Goal: Check status

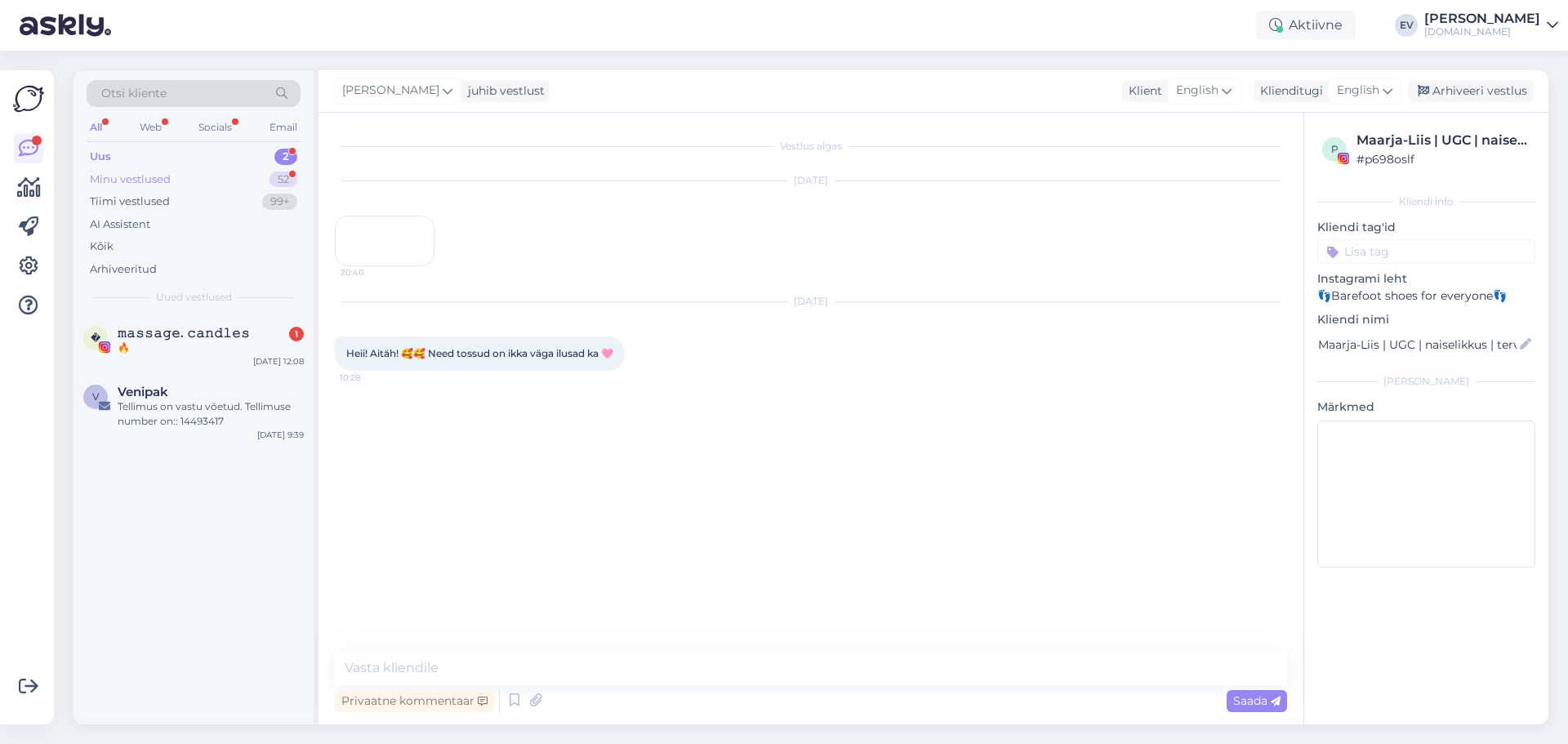
click at [177, 182] on div "Minu vestlused 52" at bounding box center [193, 180] width 214 height 23
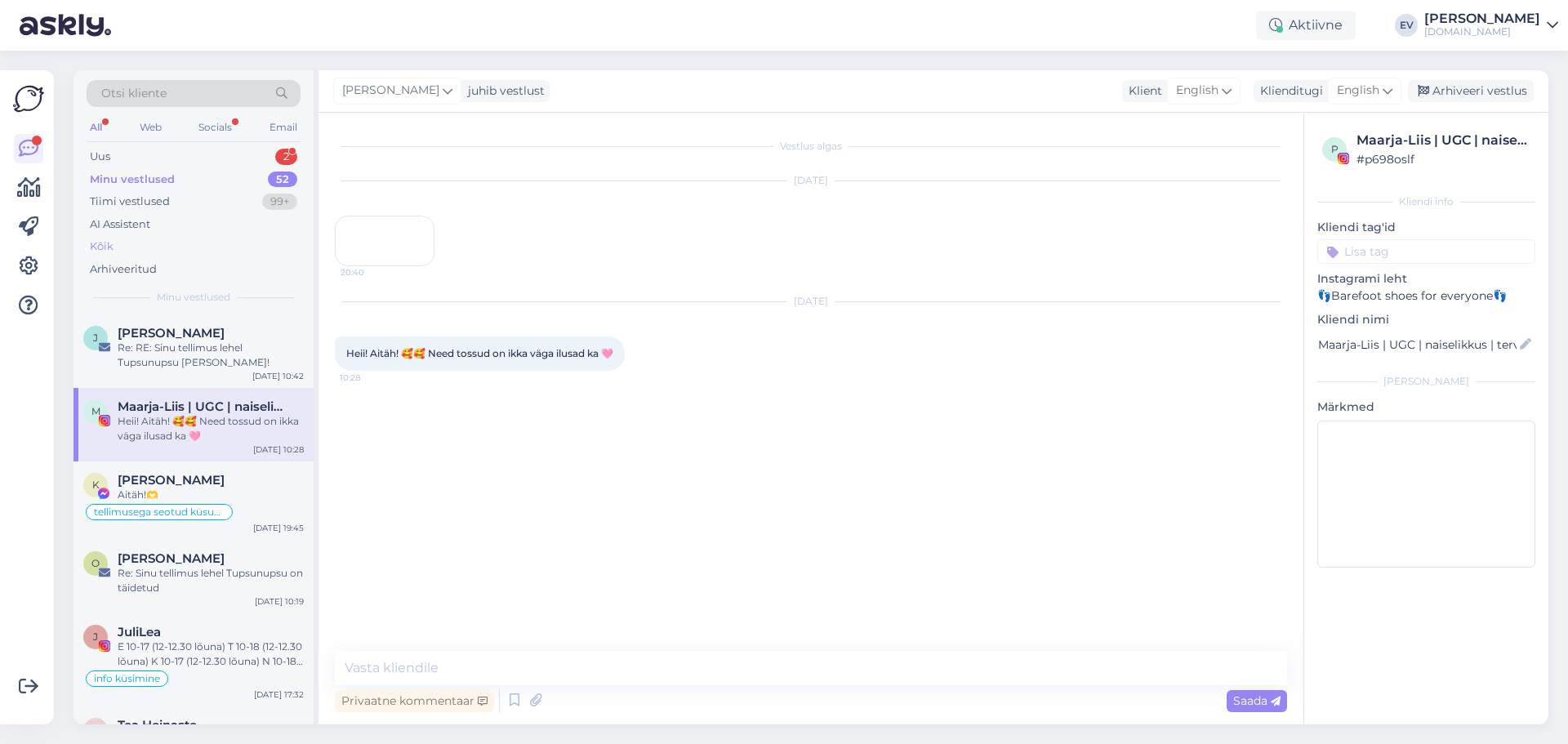
click at [162, 244] on div "Kõik" at bounding box center [193, 246] width 214 height 23
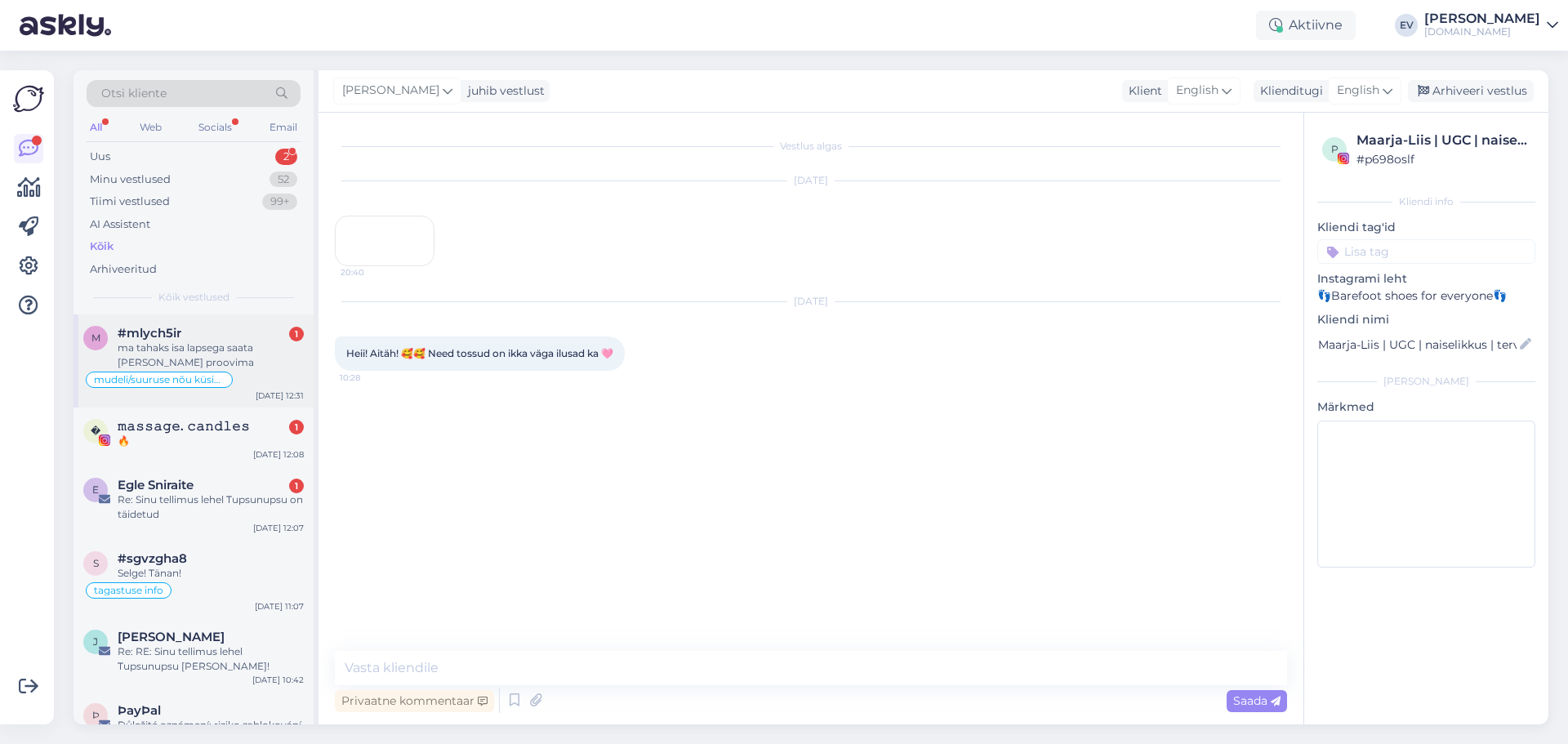
click at [234, 329] on div "#mlych5ir 1" at bounding box center [211, 333] width 186 height 15
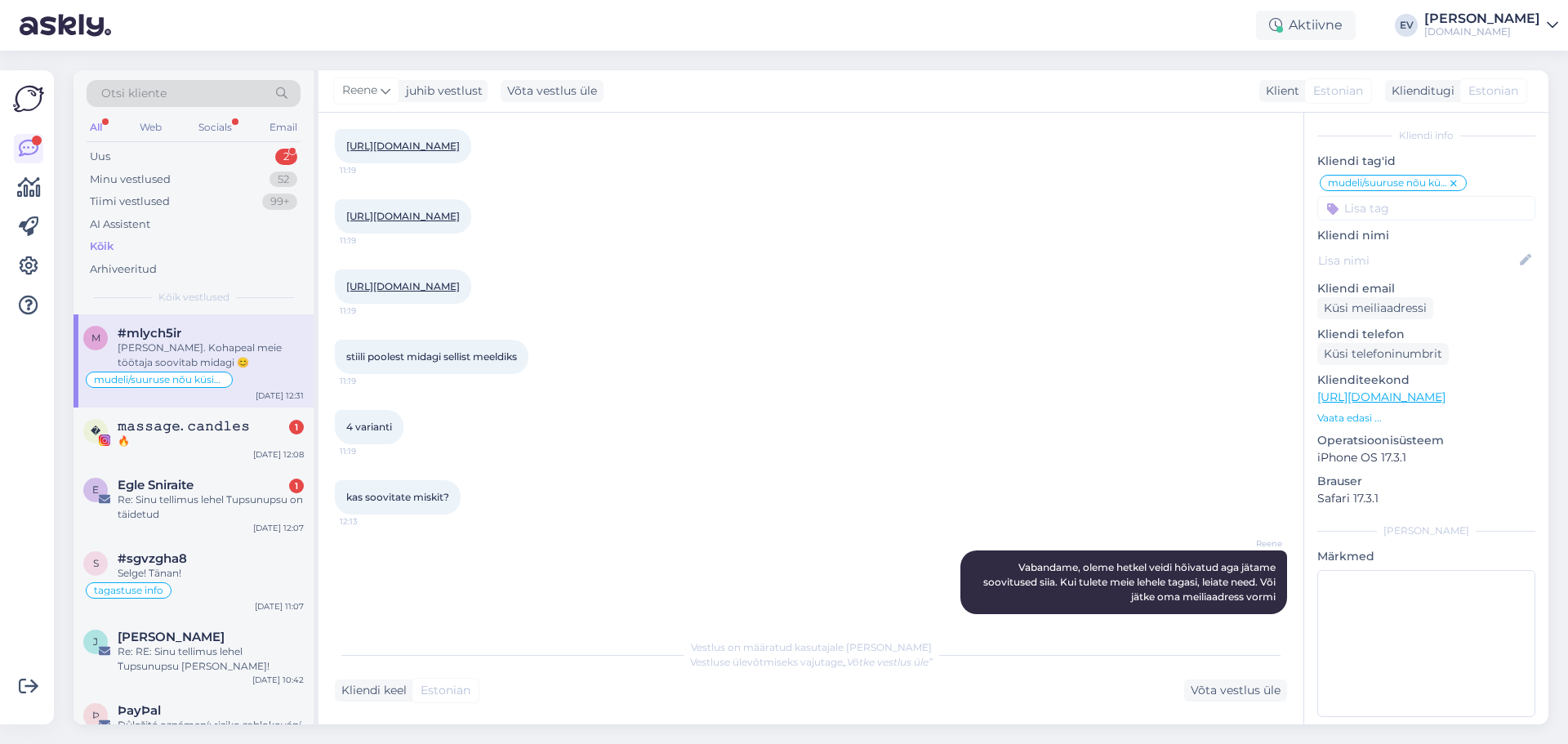
scroll to position [1051, 0]
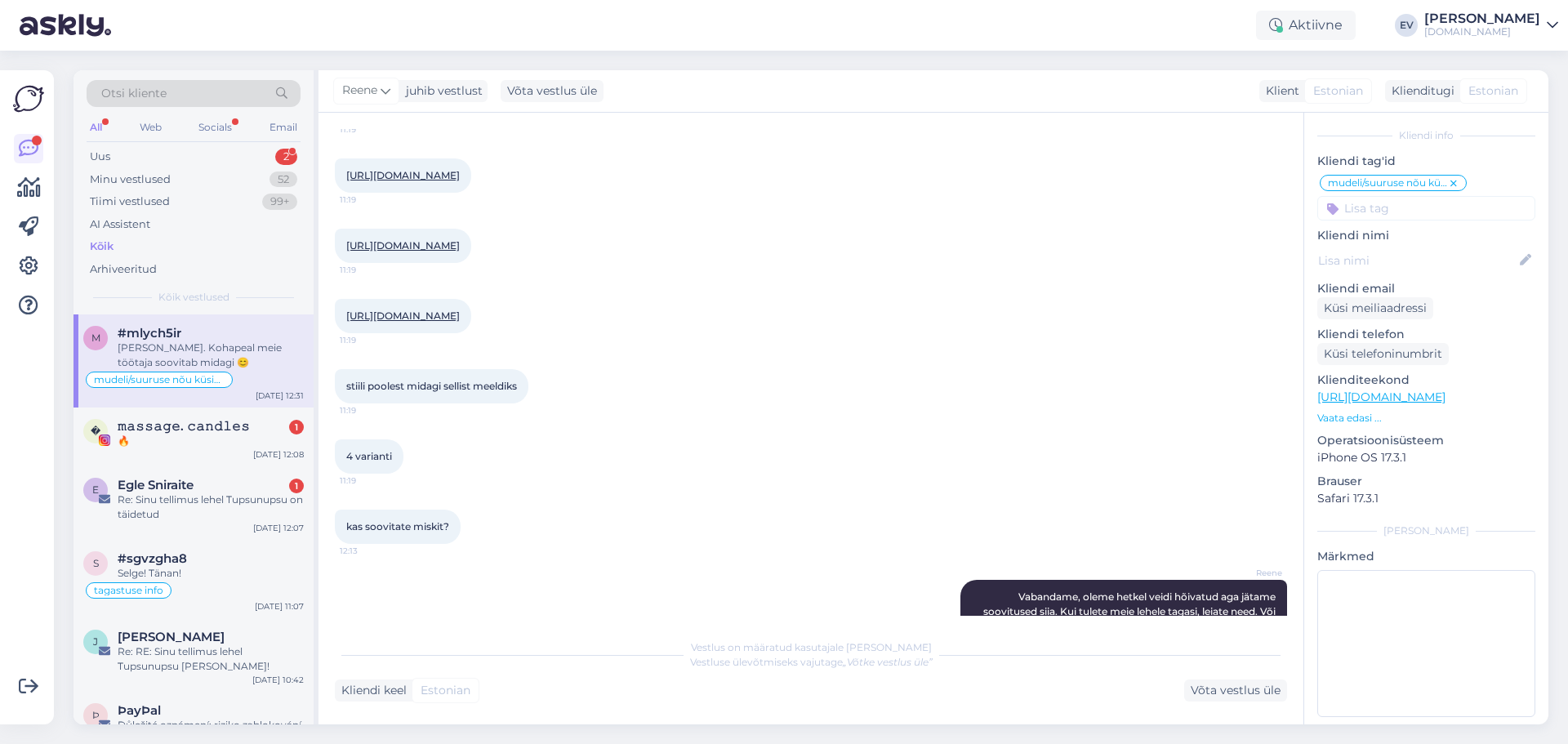
drag, startPoint x: 506, startPoint y: 356, endPoint x: 581, endPoint y: 349, distance: 75.3
click at [471, 333] on div "[URL][DOMAIN_NAME] 11:19" at bounding box center [404, 315] width 137 height 35
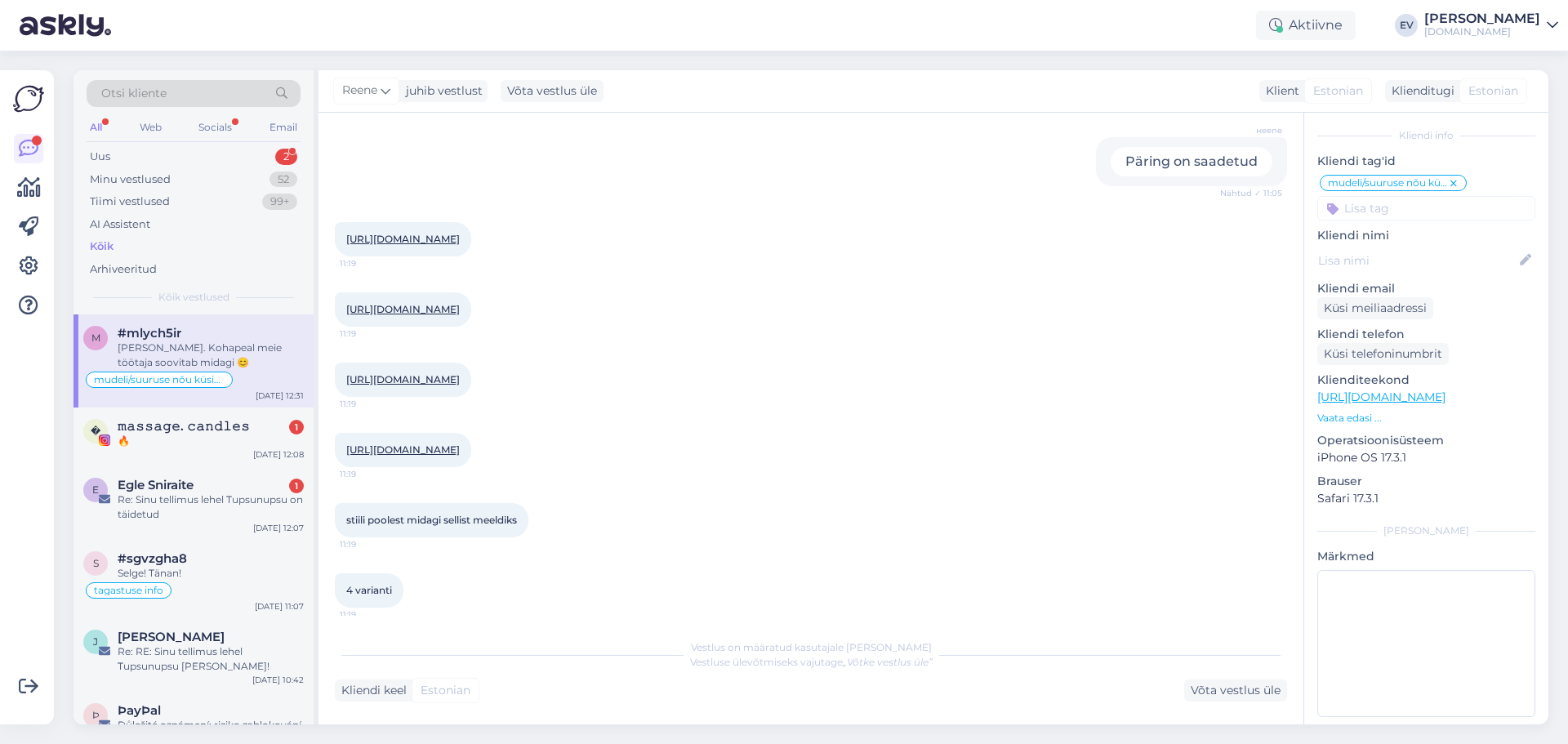
scroll to position [887, 0]
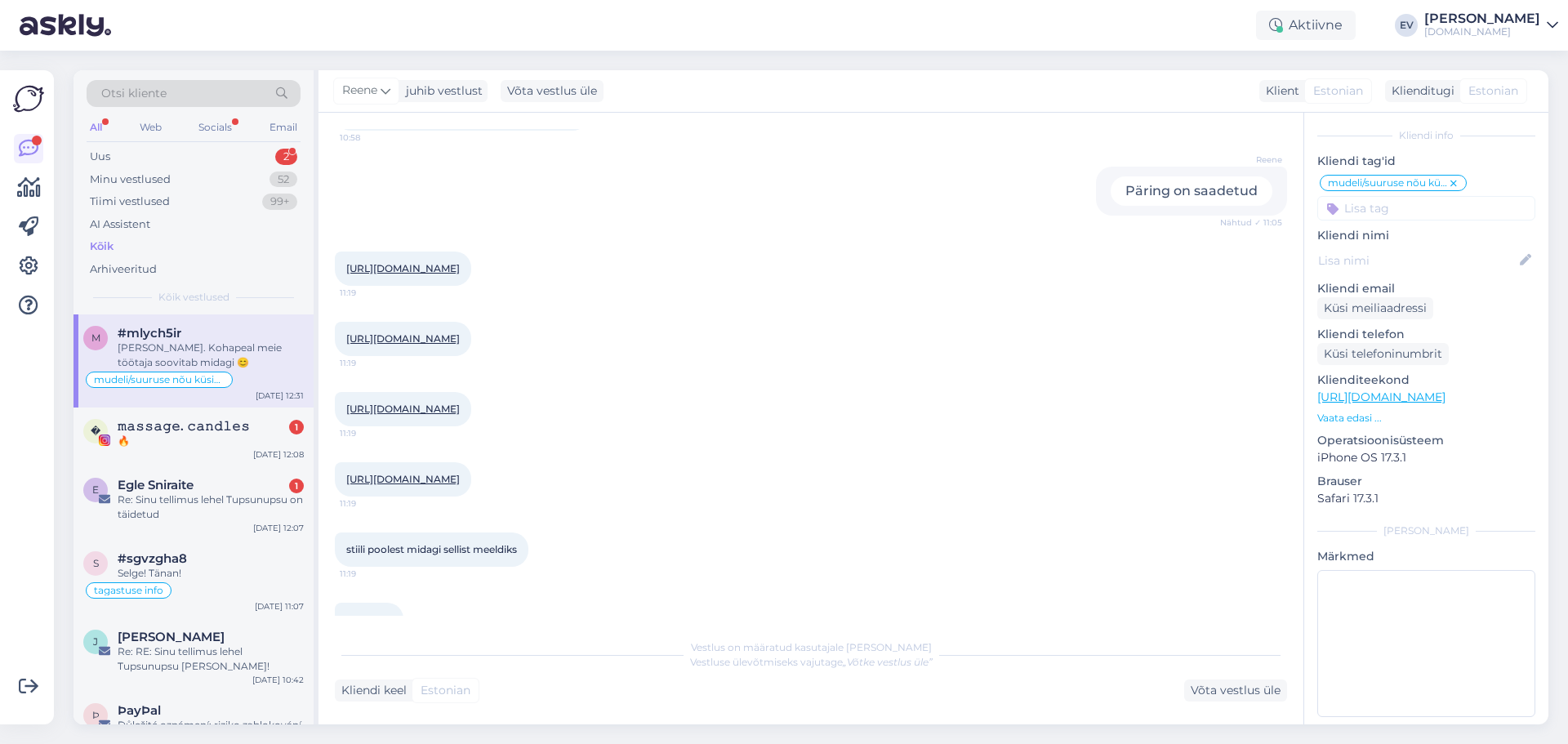
drag, startPoint x: 504, startPoint y: 271, endPoint x: 465, endPoint y: 370, distance: 106.4
click at [153, 449] on div "� 𝚖𝚊𝚜𝚜𝚊𝚐𝚎. 𝚌𝚊𝚗𝚍𝚕𝚎𝚜 1 🔥 [DATE] 12:08" at bounding box center [193, 436] width 240 height 59
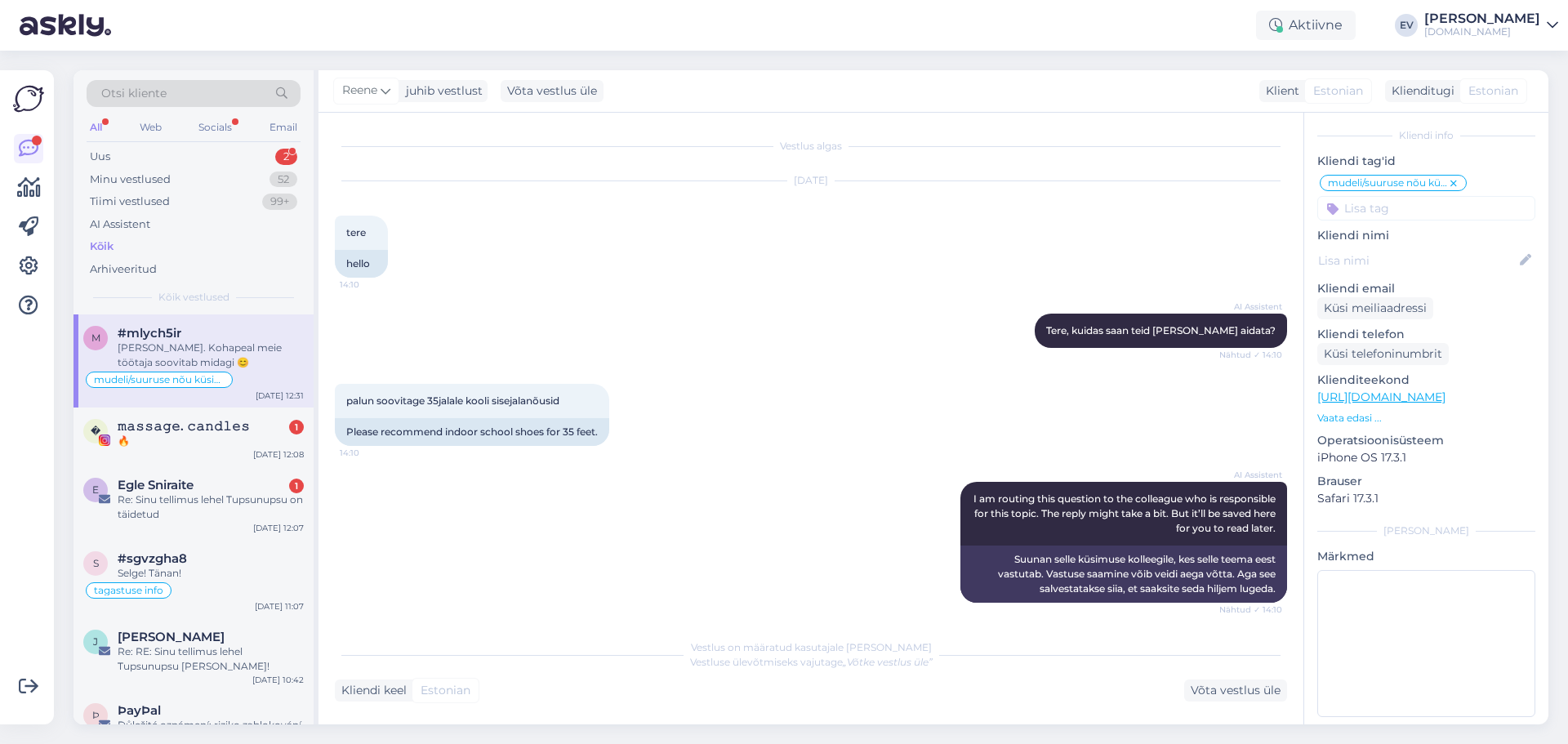
scroll to position [0, 0]
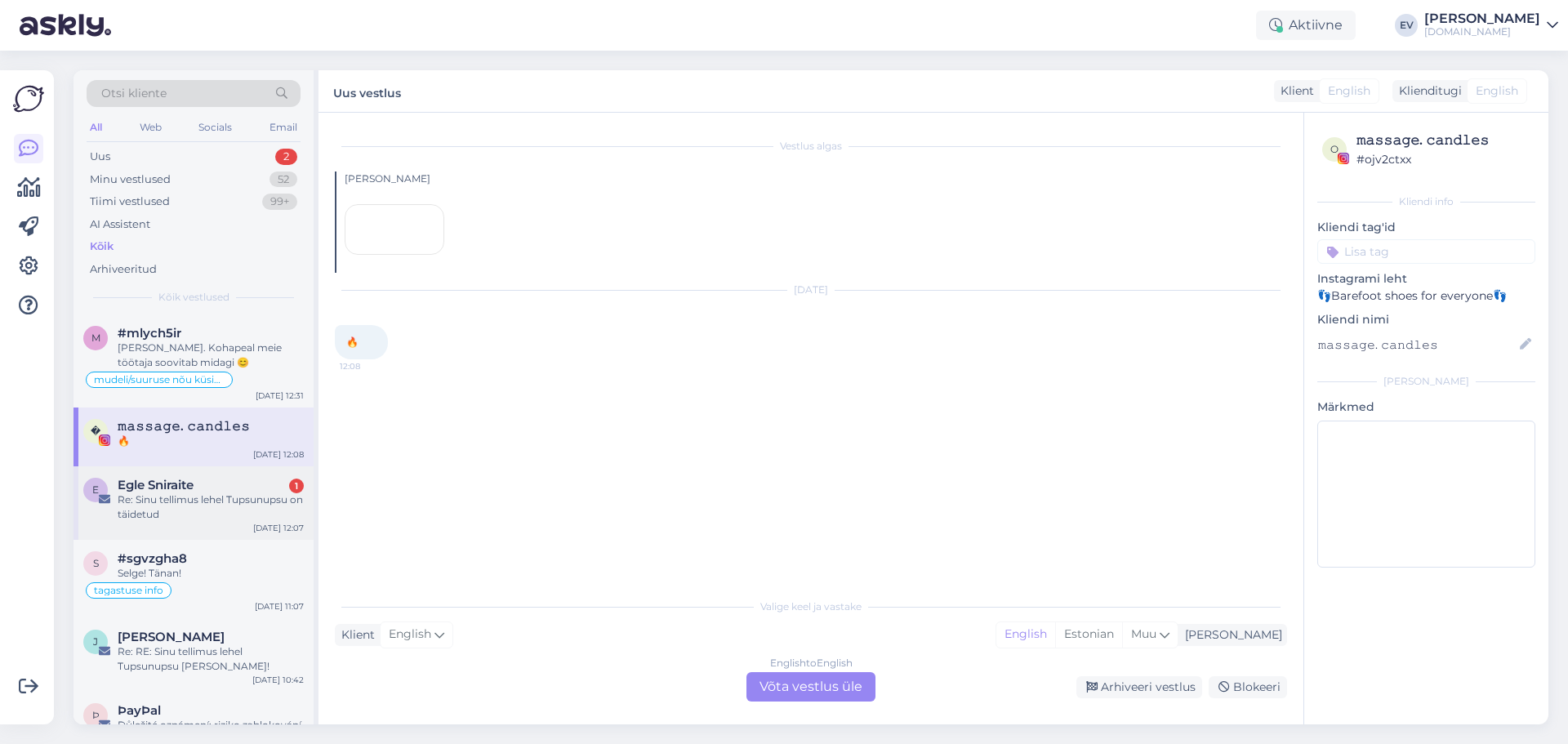
click at [182, 506] on div "Re: Sinu tellimus lehel Tupsunupsu on täidetud" at bounding box center [211, 508] width 186 height 30
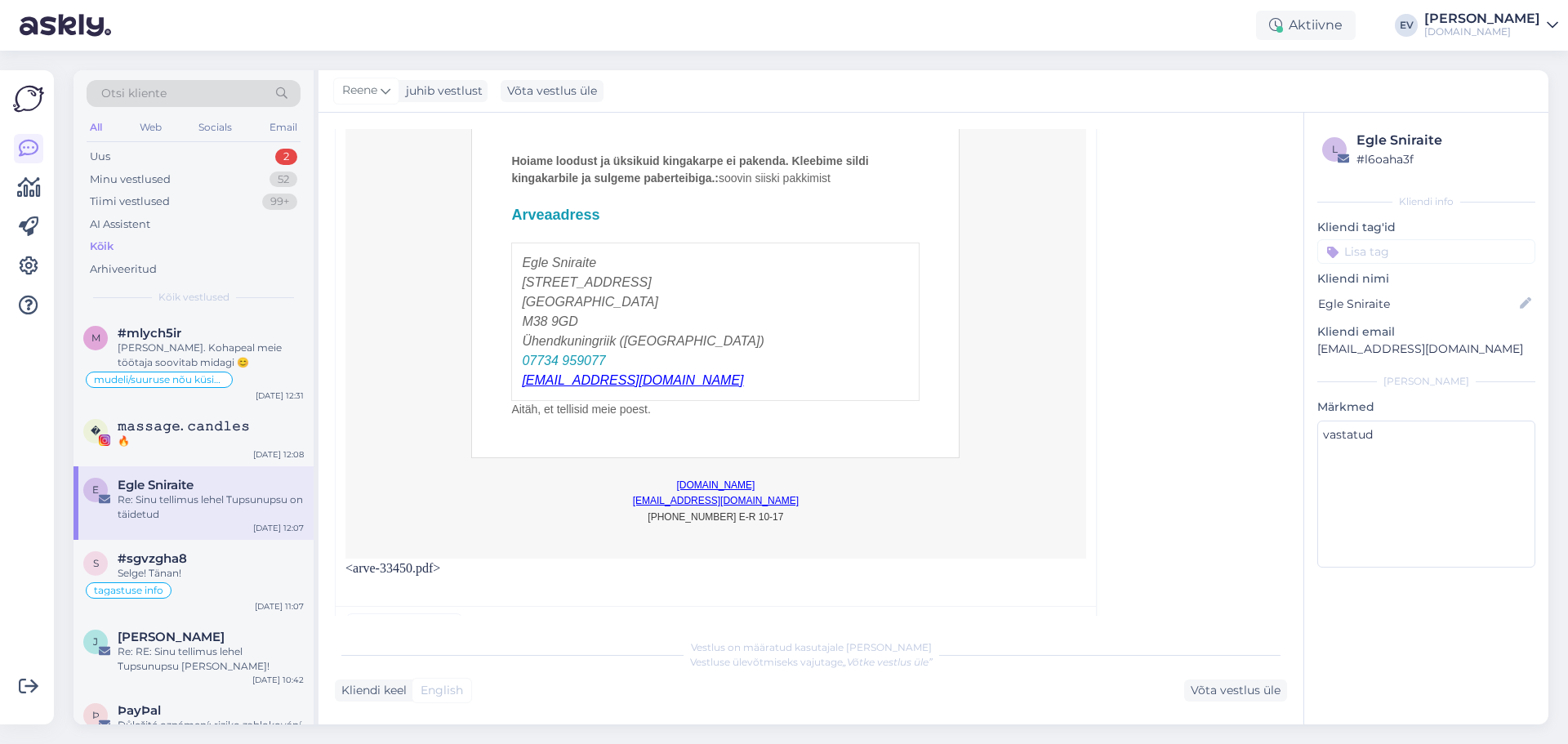
scroll to position [5158, 0]
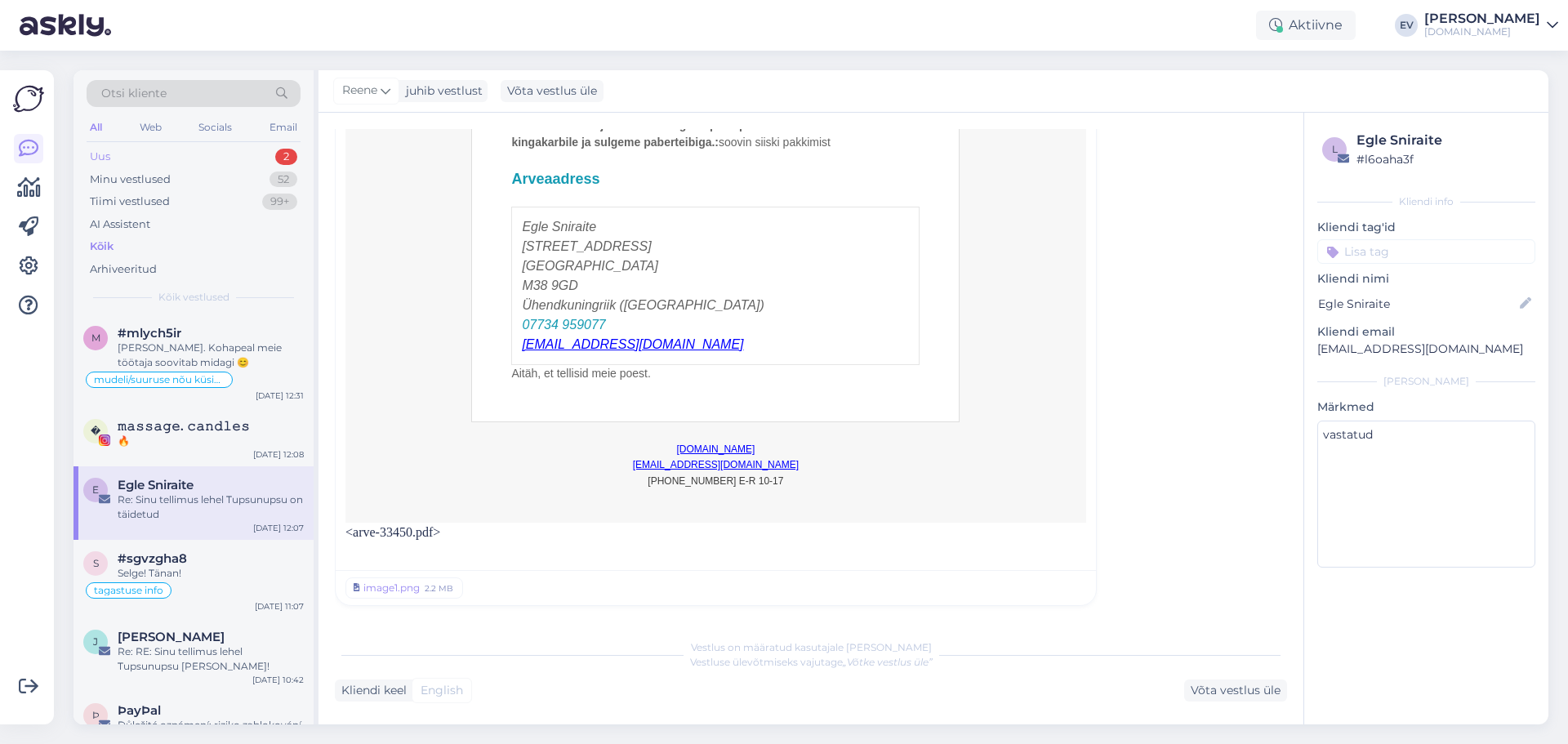
click at [177, 148] on div "Uus 2" at bounding box center [193, 157] width 214 height 23
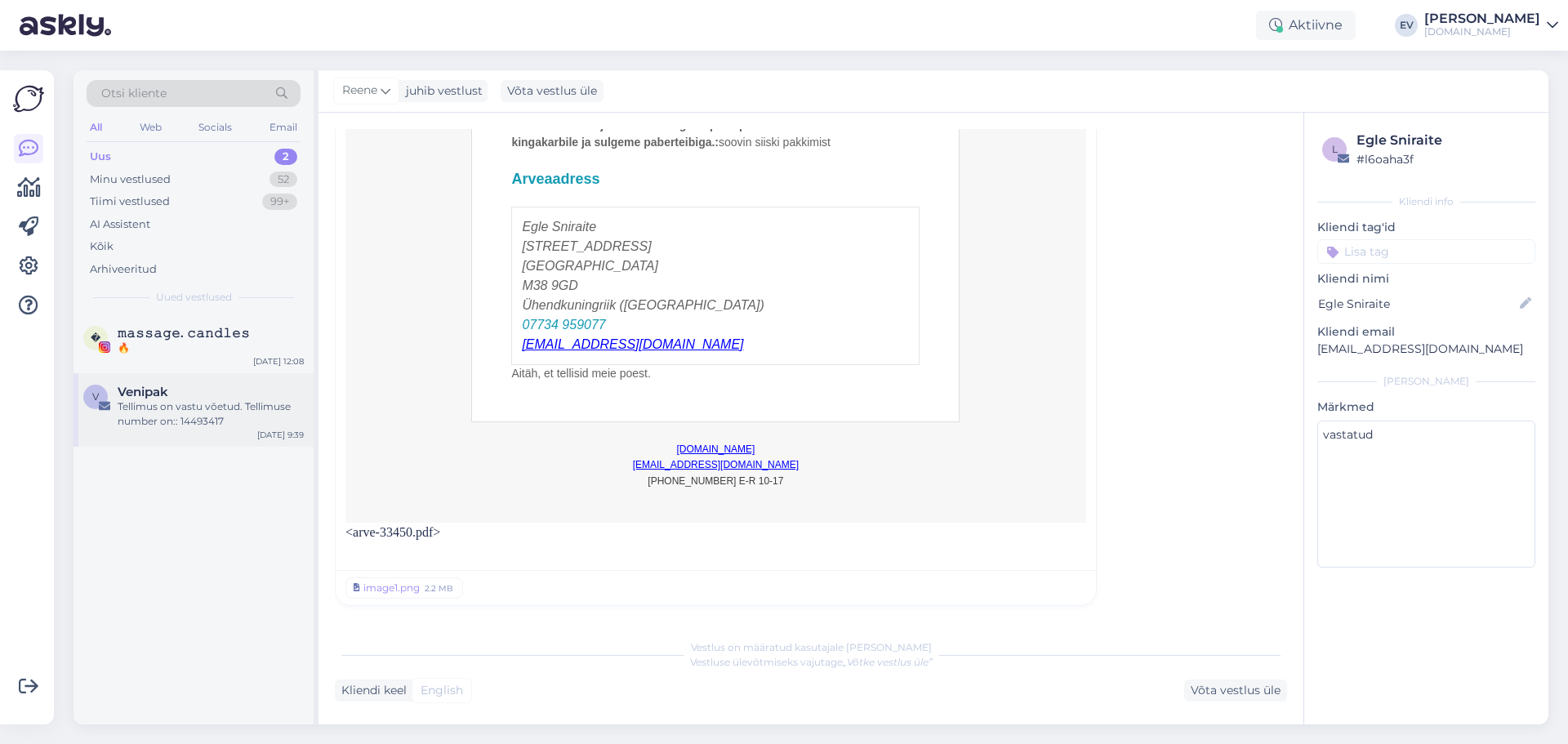
click at [188, 411] on div "Tellimus on vastu võetud. Tellimuse number on:: 14493417" at bounding box center [211, 415] width 186 height 30
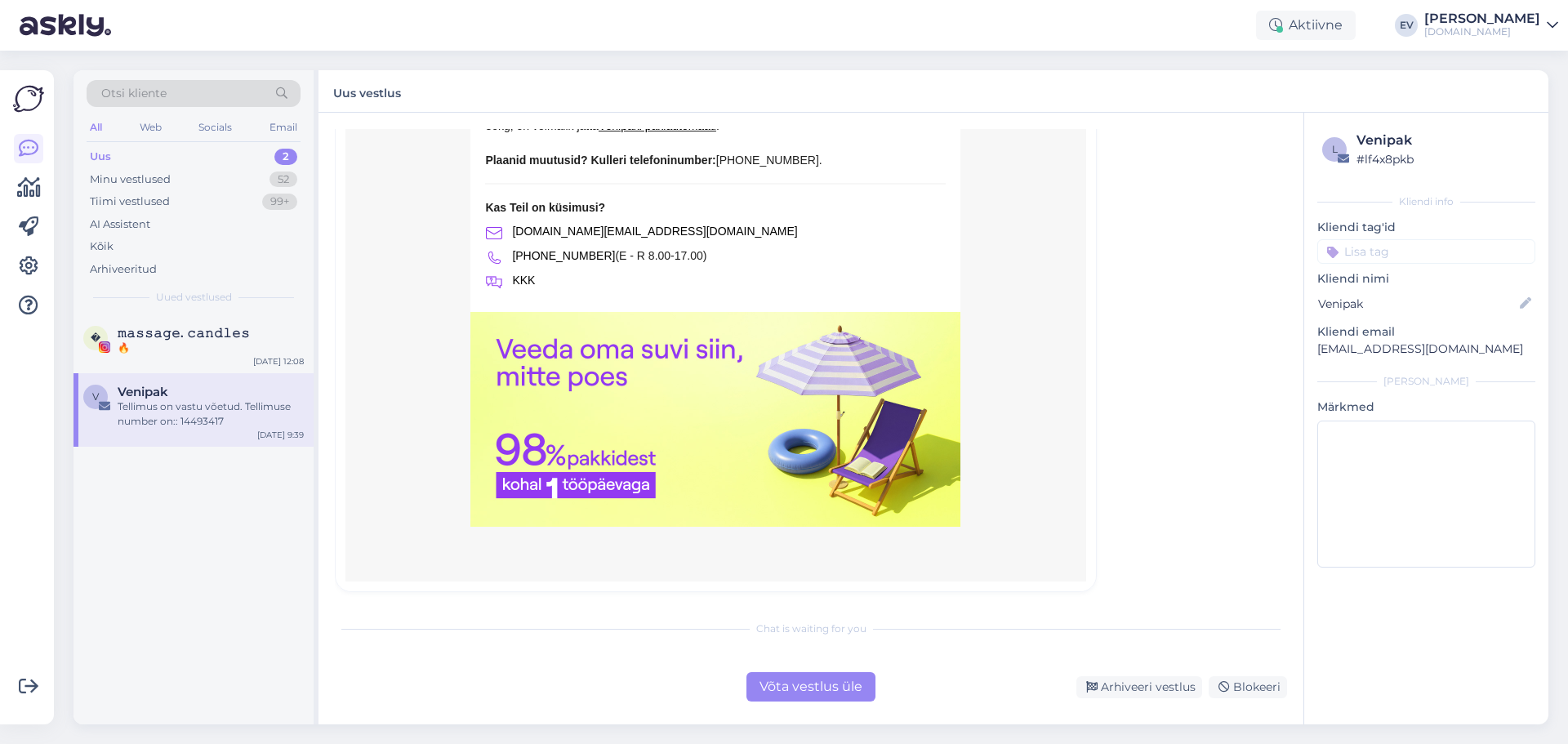
scroll to position [750, 0]
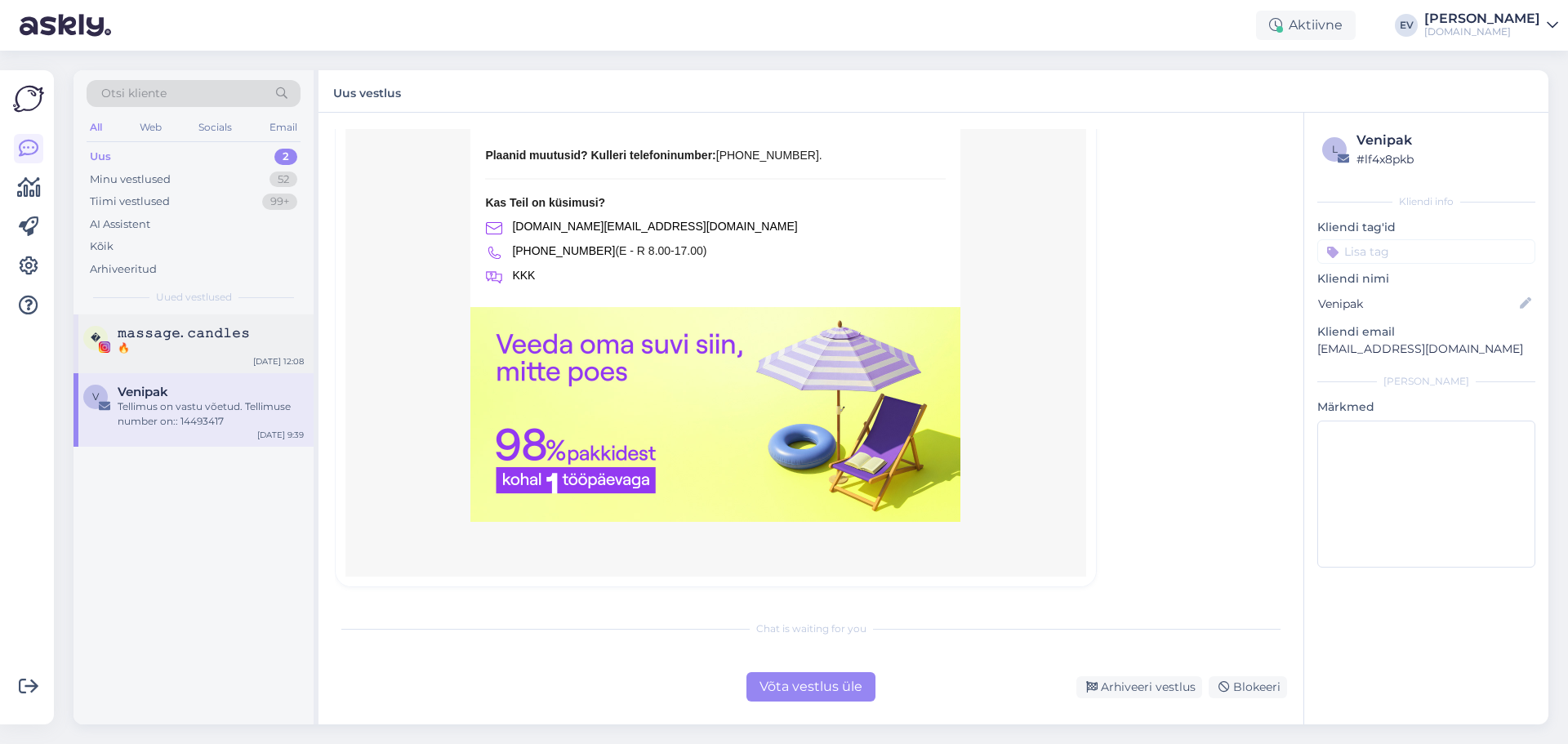
click at [252, 326] on div "𝚖𝚊𝚜𝚜𝚊𝚐𝚎. 𝚌𝚊𝚗𝚍𝚕𝚎𝚜" at bounding box center [211, 333] width 186 height 15
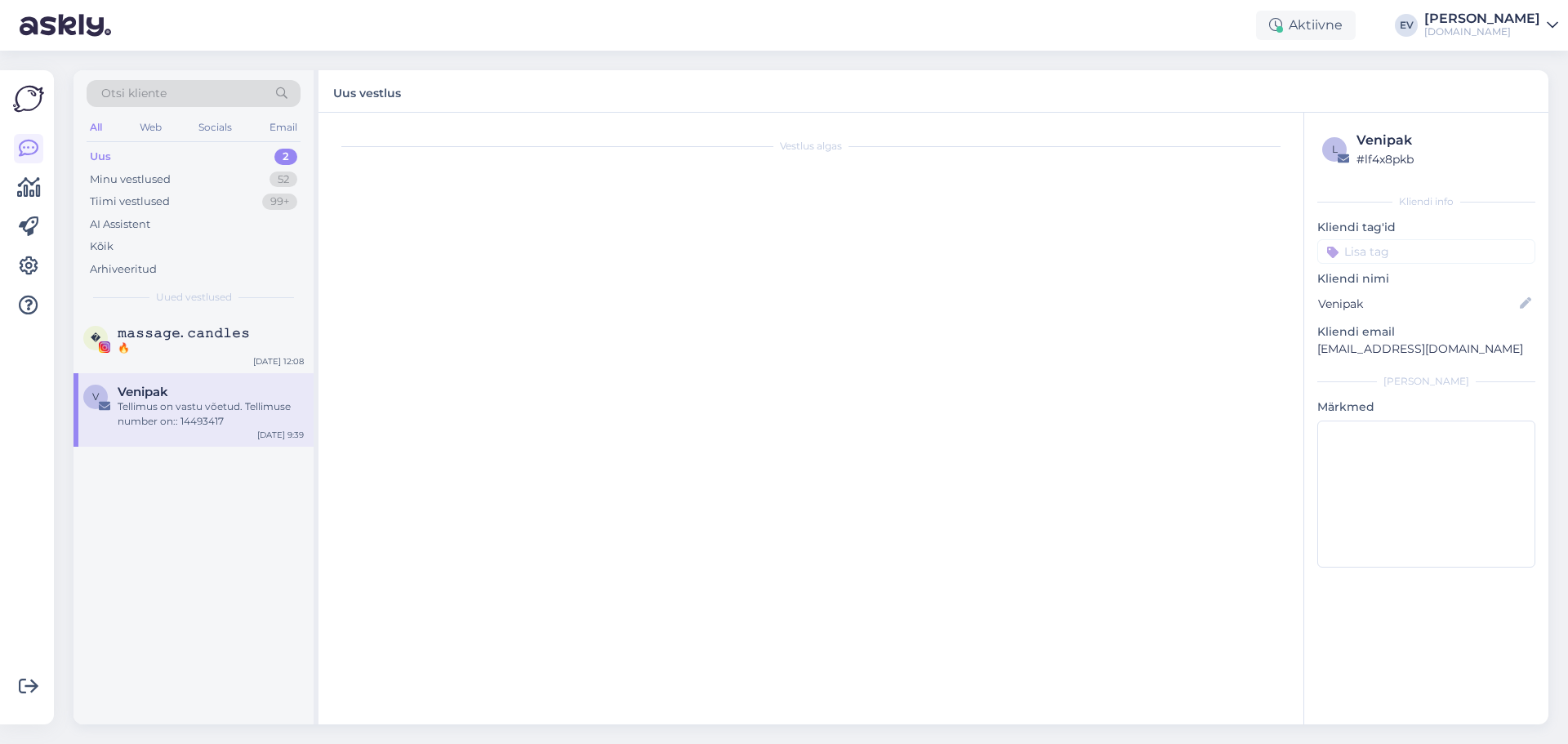
scroll to position [0, 0]
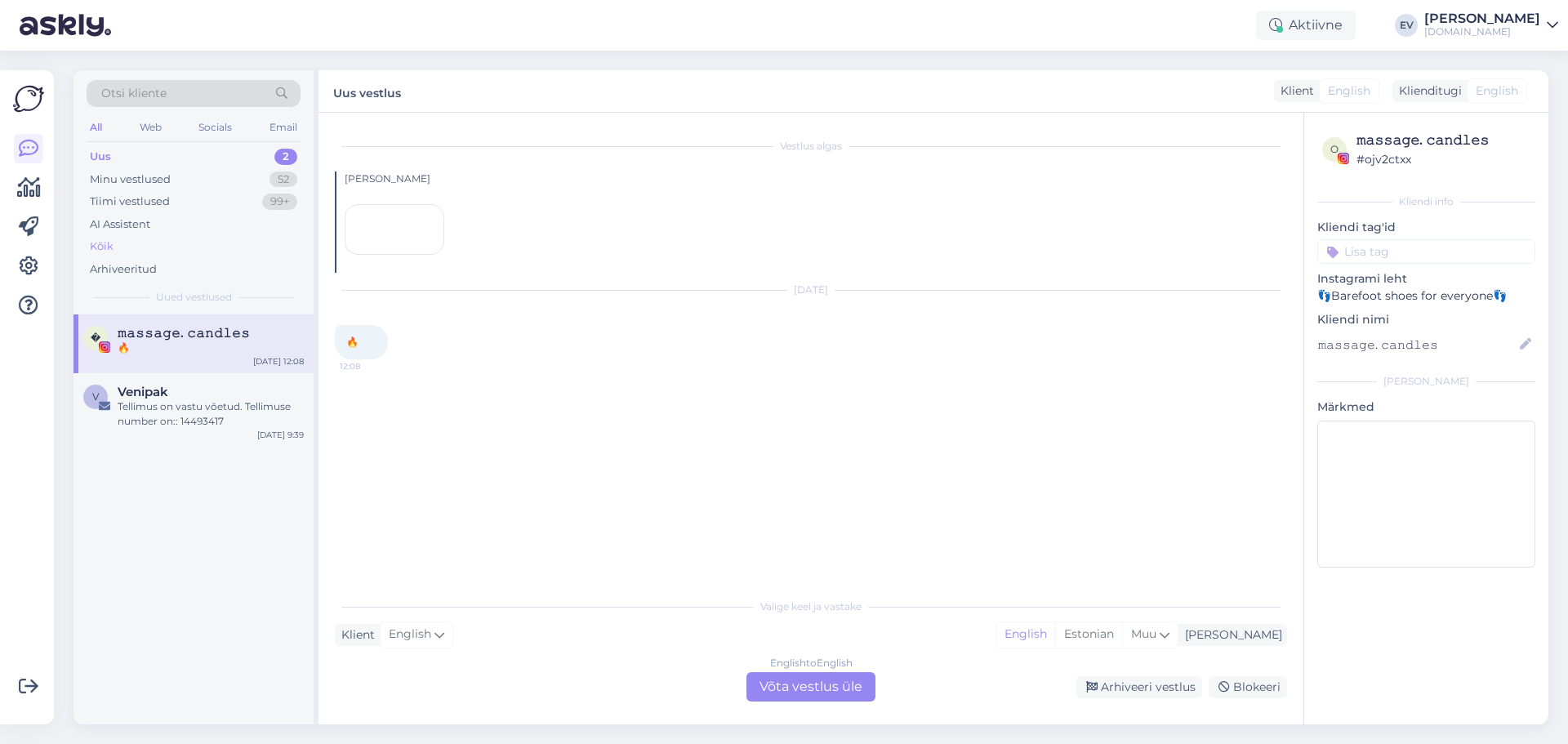
click at [144, 243] on div "Kõik" at bounding box center [193, 246] width 214 height 23
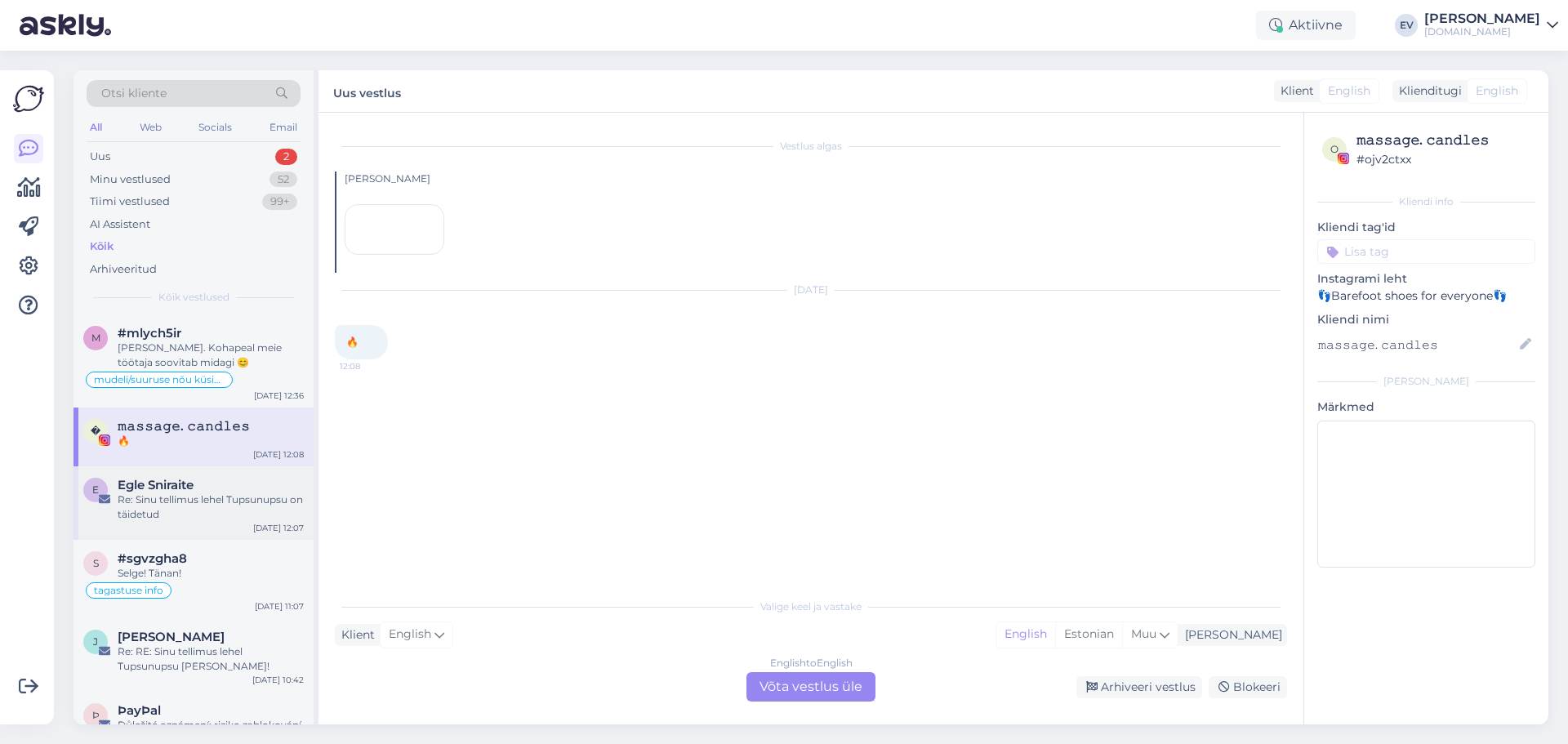
click at [221, 510] on div "Re: Sinu tellimus lehel Tupsunupsu on täidetud" at bounding box center [211, 508] width 186 height 30
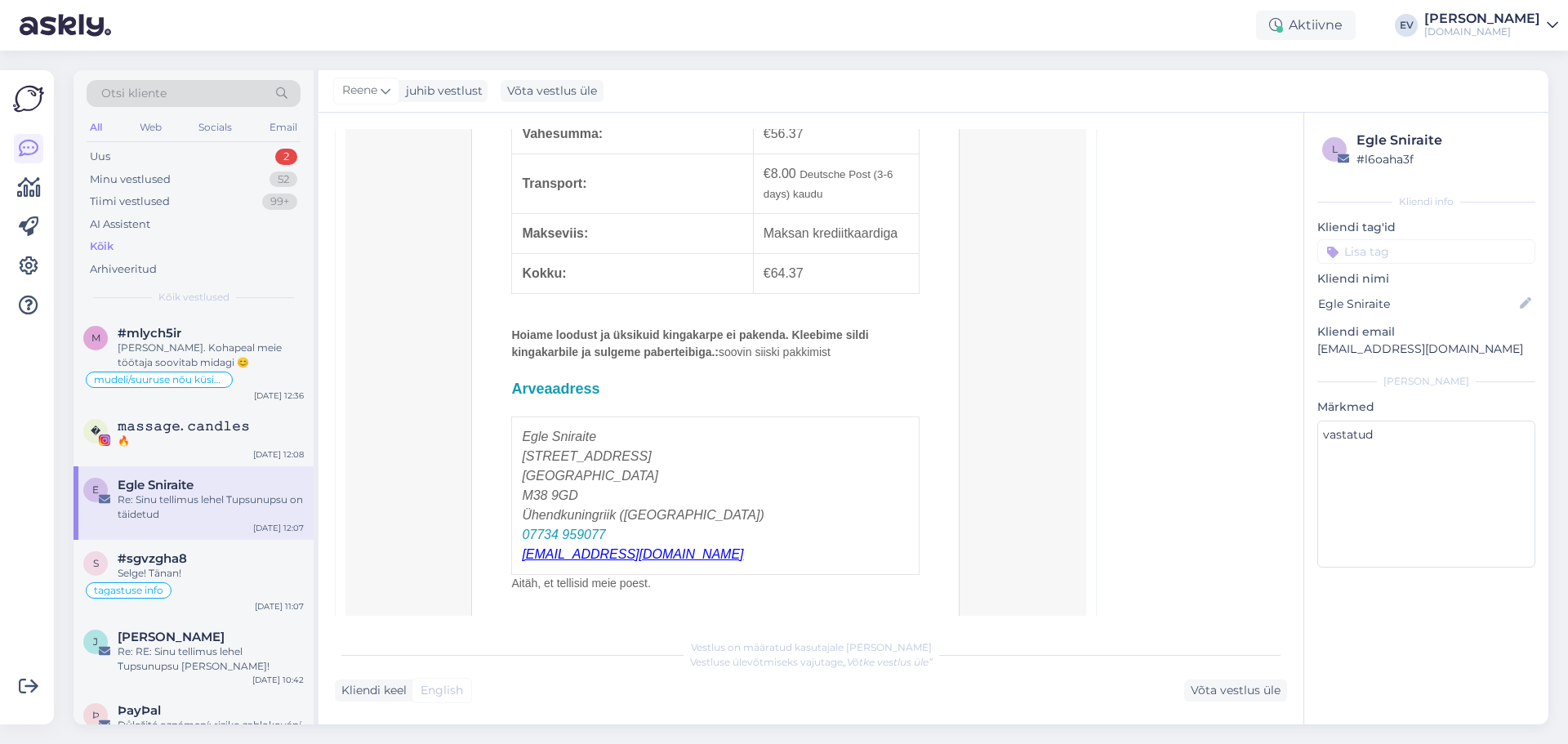
scroll to position [5077, 0]
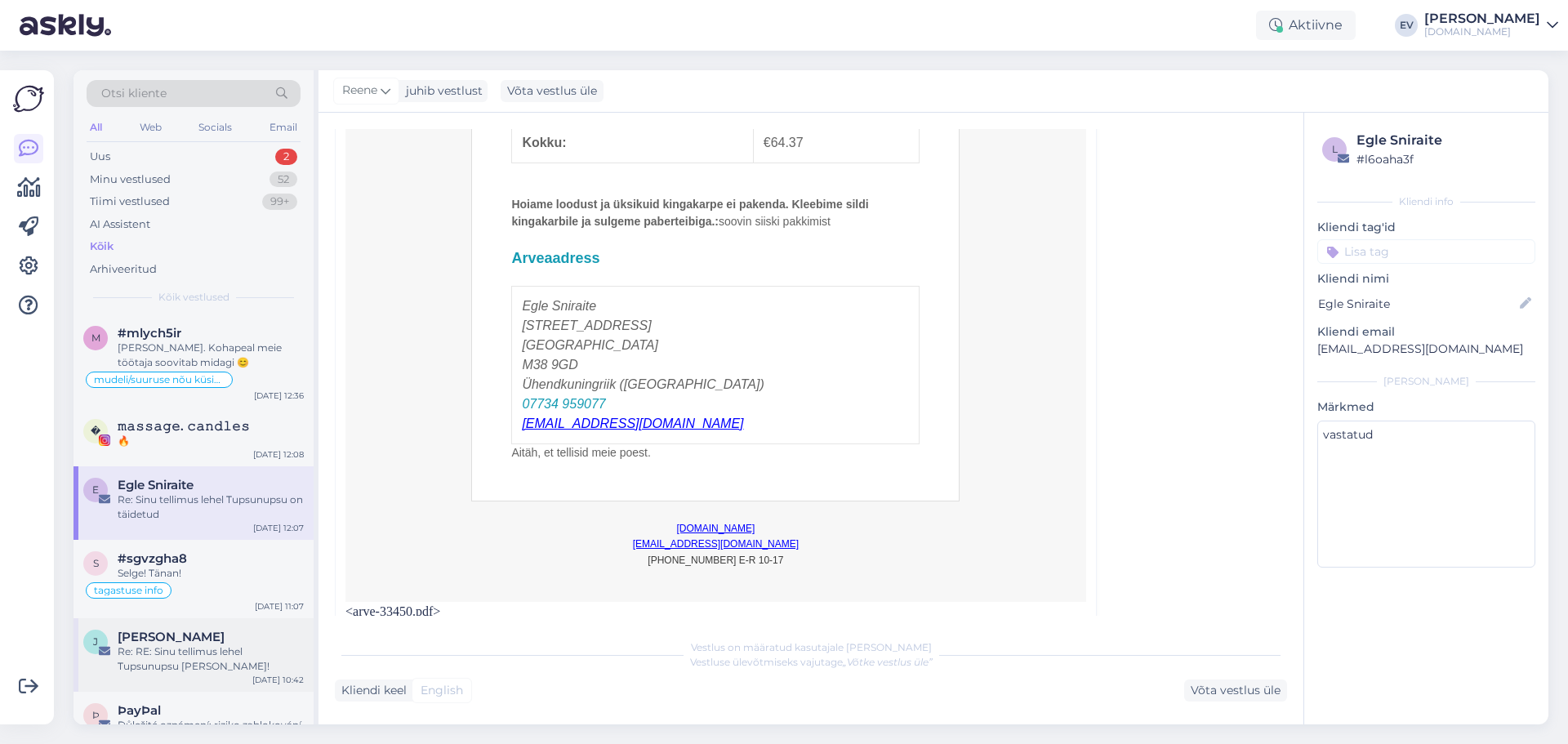
click at [190, 666] on div "Re: RE: Sinu tellimus lehel Tupsunupsu [PERSON_NAME]!" at bounding box center [211, 660] width 186 height 30
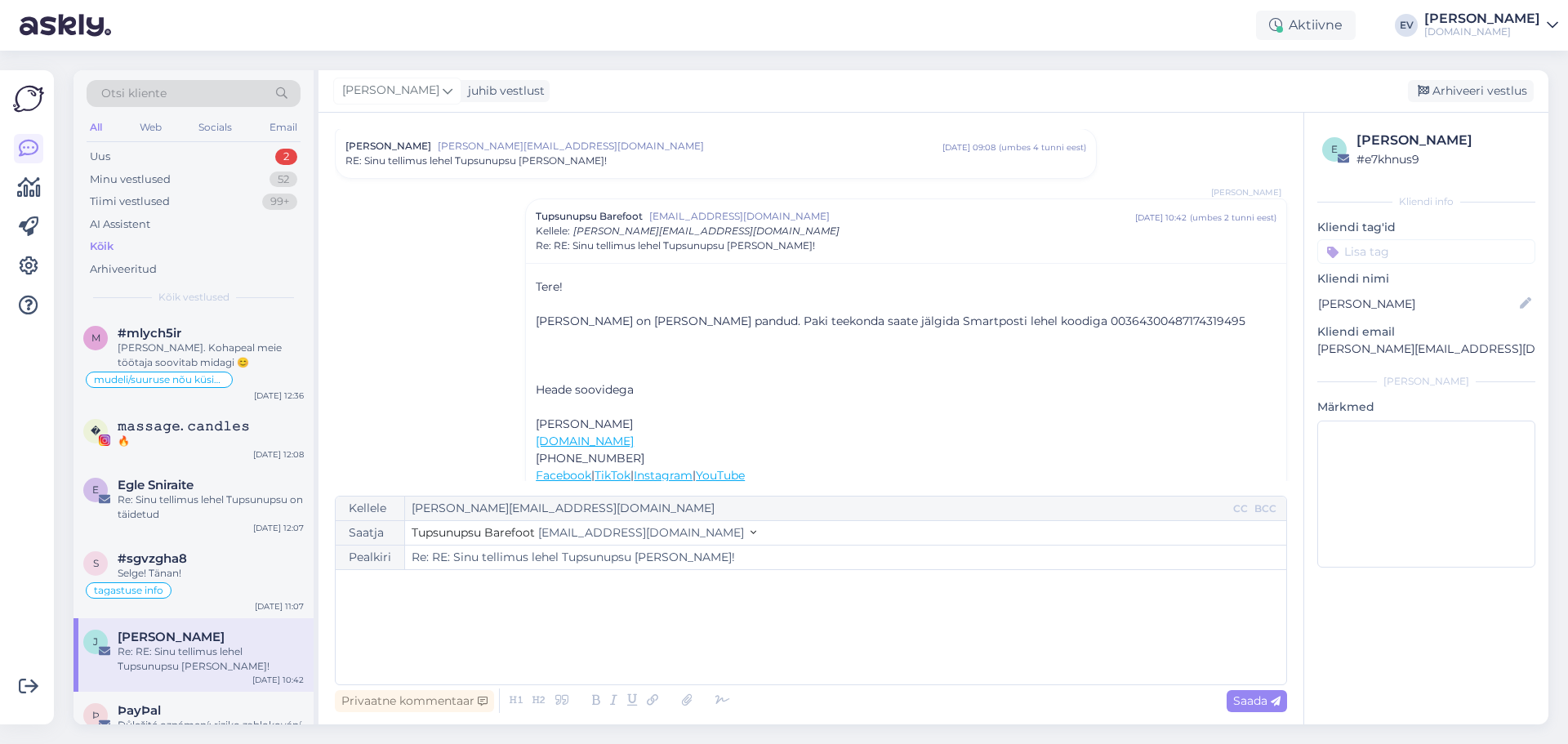
scroll to position [68, 0]
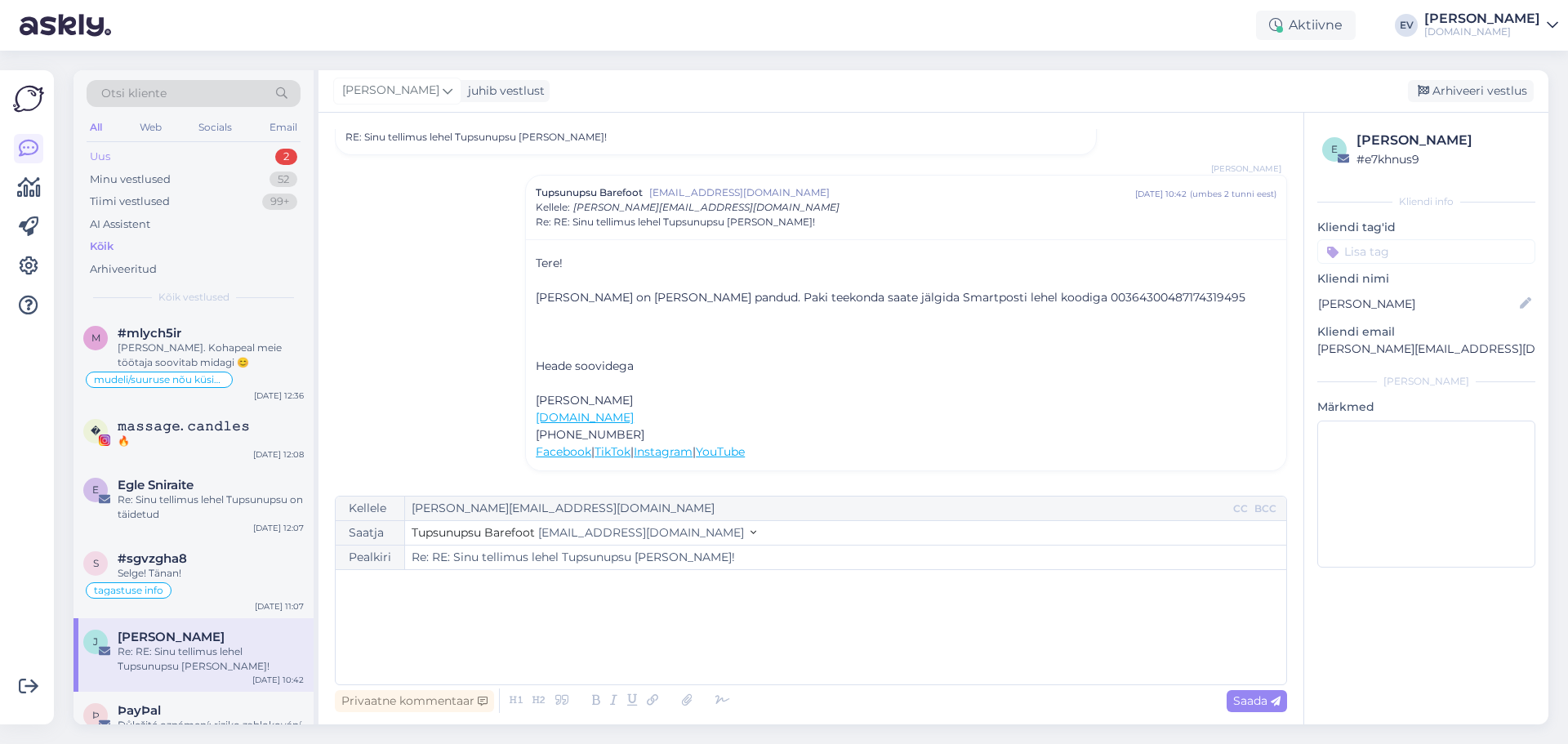
drag, startPoint x: 165, startPoint y: 156, endPoint x: 182, endPoint y: 156, distance: 17.0
click at [165, 156] on div "Uus 2" at bounding box center [193, 157] width 214 height 23
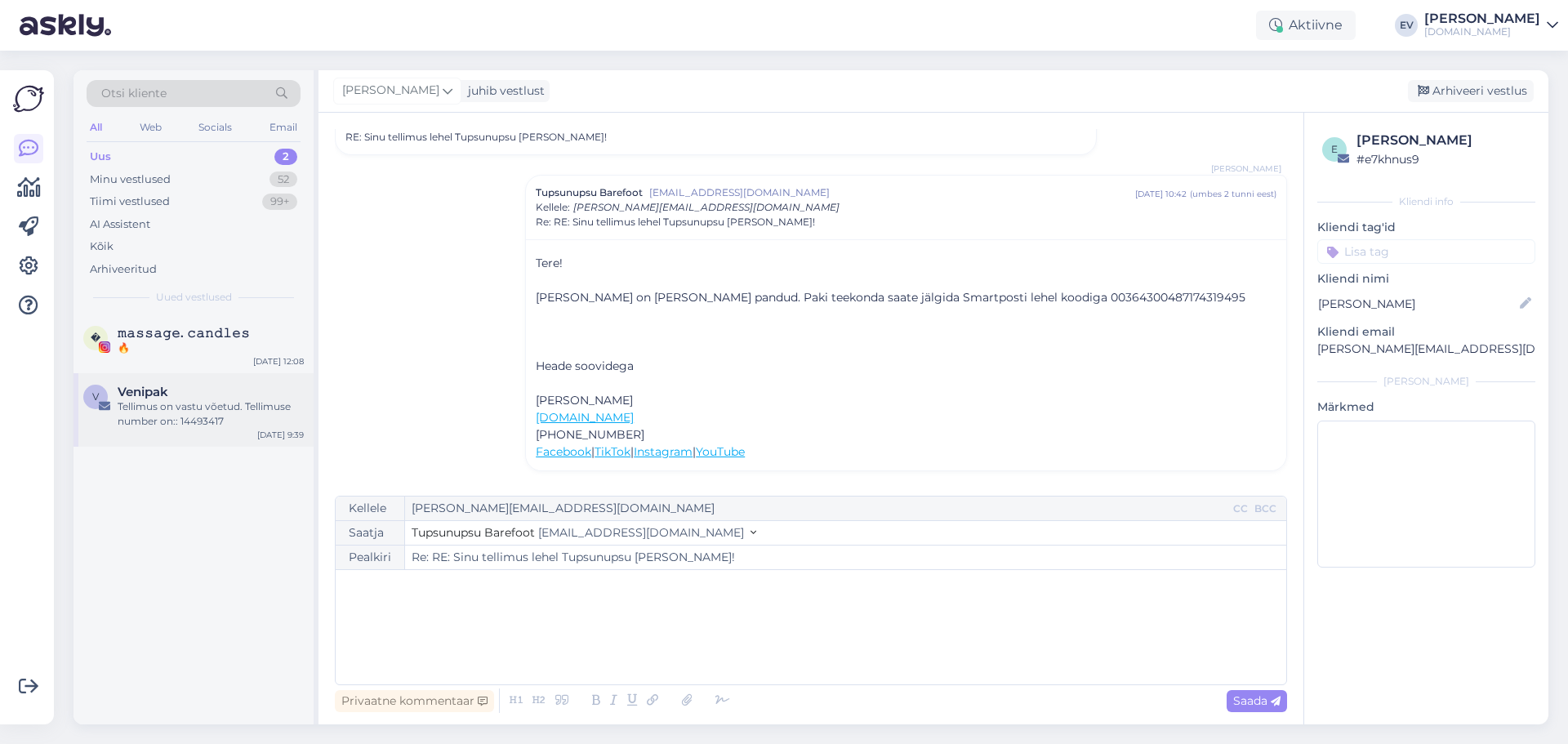
click at [174, 436] on div "V Venipak [PERSON_NAME] on vastu võetud. Tellimuse number on:: 14493417 [DATE] …" at bounding box center [193, 410] width 240 height 73
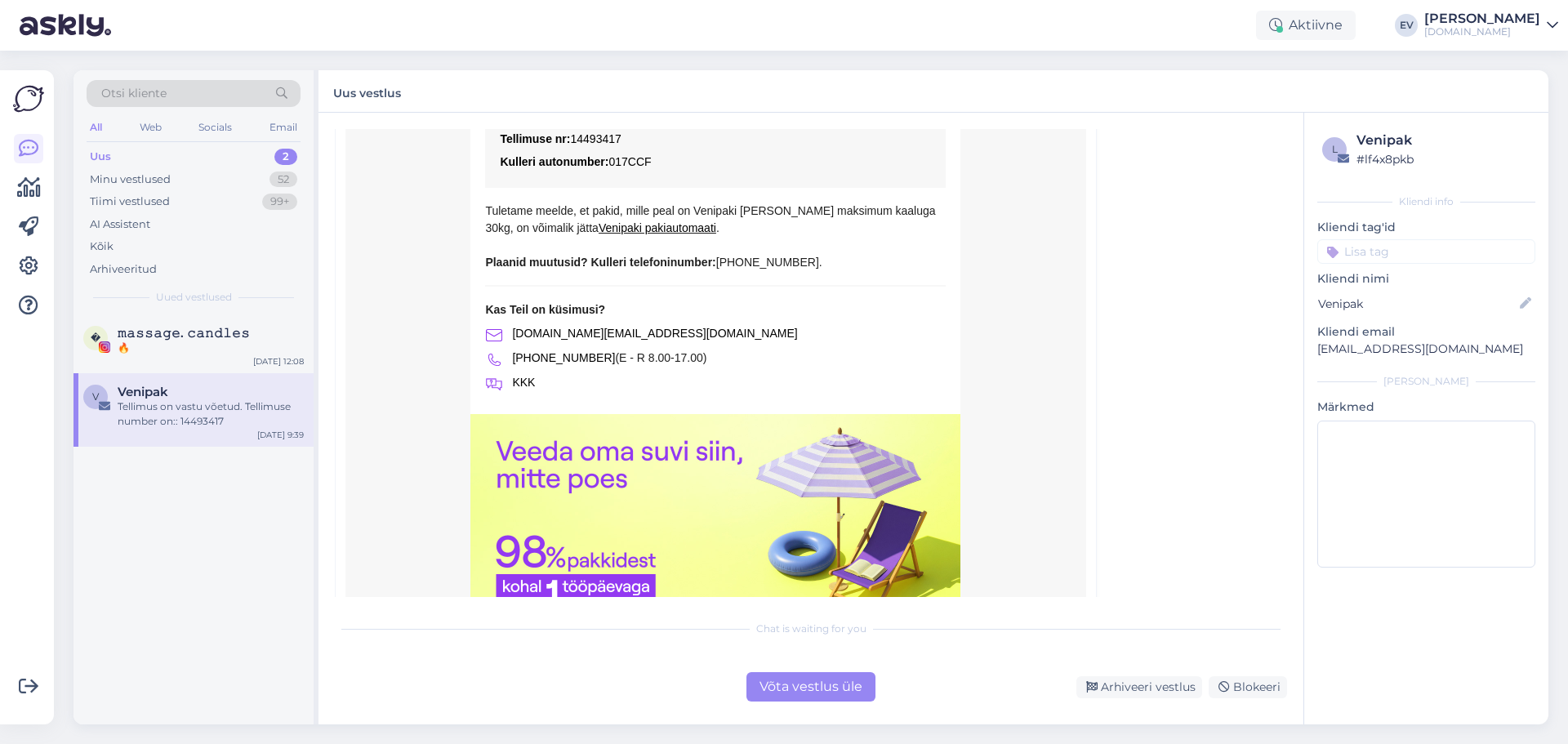
scroll to position [750, 0]
